Goal: Information Seeking & Learning: Find specific fact

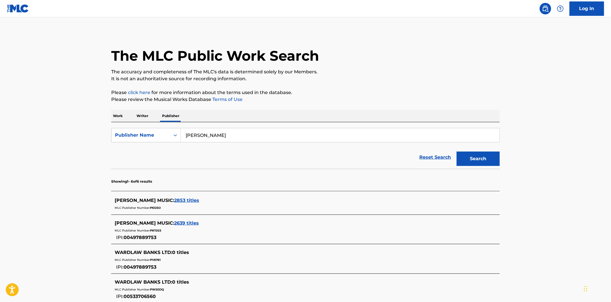
click at [121, 114] on p "Work" at bounding box center [117, 116] width 13 height 12
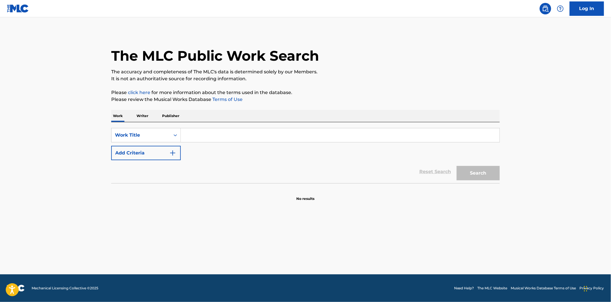
click at [208, 137] on input "Search Form" at bounding box center [340, 135] width 319 height 14
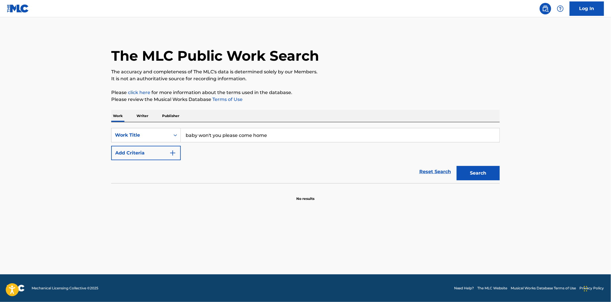
type input "baby won't you please come home"
click at [457, 166] on button "Search" at bounding box center [478, 173] width 43 height 14
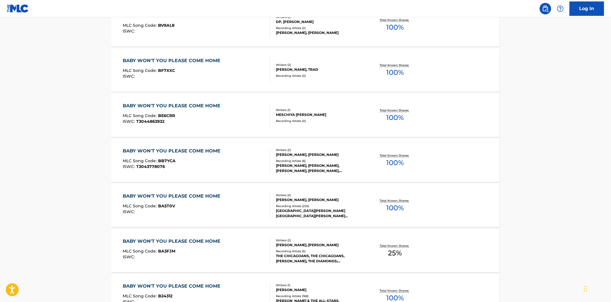
scroll to position [191, 0]
click at [239, 206] on div "BABY WON'T YOU PLEASE COME HOME MLC Song Code : BA5T0V ISWC :" at bounding box center [197, 205] width 148 height 26
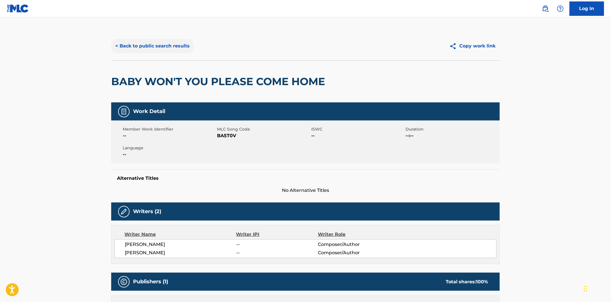
click at [140, 46] on button "< Back to public search results" at bounding box center [152, 46] width 83 height 14
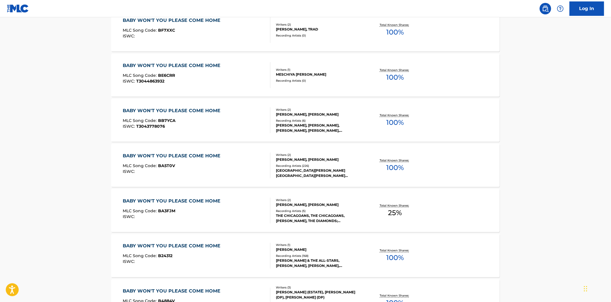
scroll to position [271, 0]
